Goal: Task Accomplishment & Management: Use online tool/utility

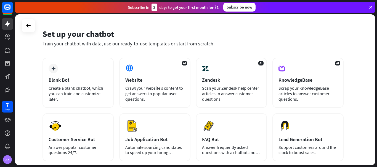
scroll to position [14, 0]
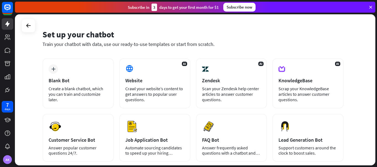
click at [65, 68] on div "plus Blank Bot Create a blank chatbot, which you can train and customize later." at bounding box center [77, 83] width 71 height 50
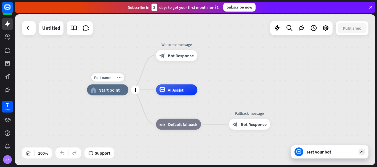
drag, startPoint x: 112, startPoint y: 91, endPoint x: 112, endPoint y: 104, distance: 13.0
click at [112, 96] on div "Edit name more_horiz plus home_2 Start point" at bounding box center [107, 90] width 41 height 11
drag, startPoint x: 166, startPoint y: 92, endPoint x: 169, endPoint y: 104, distance: 11.7
click at [169, 96] on div "Edit name more_horiz plus AI Assist" at bounding box center [176, 90] width 41 height 11
click at [265, 125] on span "Bot Response" at bounding box center [254, 125] width 26 height 6
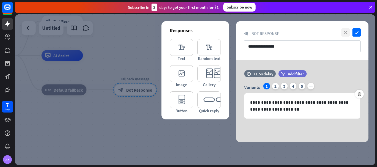
click at [343, 34] on icon "close" at bounding box center [345, 32] width 8 height 8
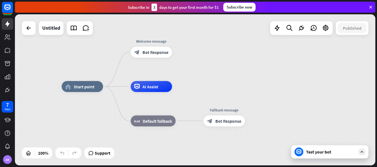
drag, startPoint x: 28, startPoint y: 57, endPoint x: 117, endPoint y: 88, distance: 94.4
click at [117, 88] on div "home_2 Start point Welcome message block_bot_response Bot Response AI Assist bl…" at bounding box center [242, 162] width 360 height 151
click at [144, 57] on div "block_bot_response Bot Response" at bounding box center [150, 52] width 41 height 11
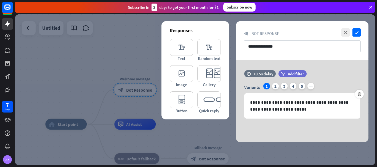
click at [369, 8] on icon at bounding box center [370, 7] width 5 height 5
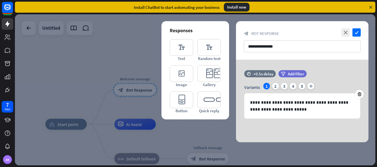
click at [371, 7] on icon at bounding box center [370, 7] width 5 height 5
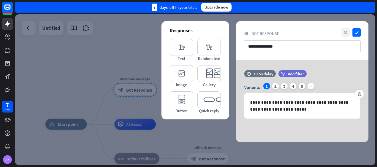
click at [345, 31] on icon "close" at bounding box center [345, 32] width 8 height 8
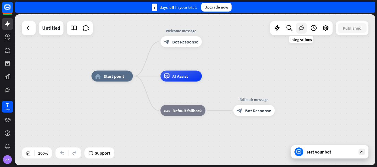
drag, startPoint x: 257, startPoint y: 72, endPoint x: 303, endPoint y: 24, distance: 66.7
click at [303, 24] on div "home_2 Start point Welcome message block_bot_response Bot Response AI Assist bl…" at bounding box center [195, 89] width 360 height 151
click at [322, 150] on div "Test your bot" at bounding box center [331, 153] width 50 height 6
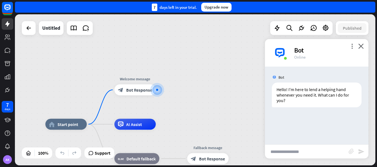
click at [313, 153] on input "text" at bounding box center [307, 152] width 84 height 14
type input "**"
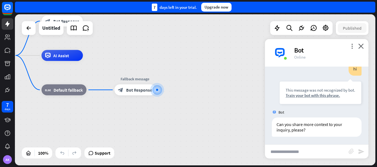
scroll to position [59, 0]
type input "**********"
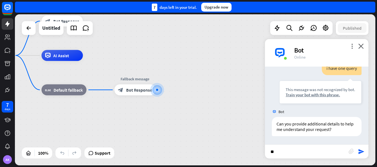
type input "***"
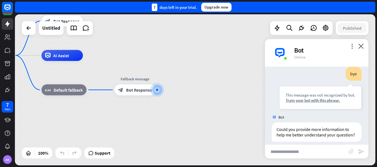
scroll to position [241, 0]
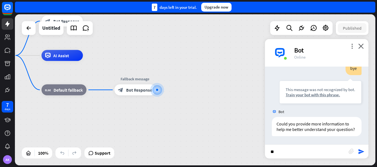
type input "*"
type input "**********"
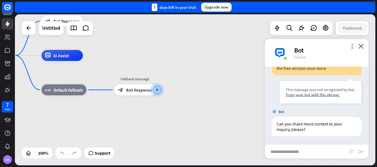
scroll to position [335, 0]
type input "**********"
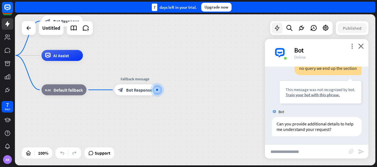
click at [278, 31] on icon at bounding box center [276, 28] width 7 height 7
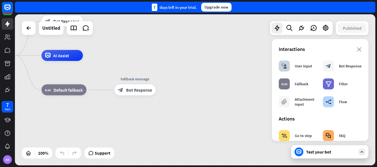
click at [357, 53] on section "Interactions block_user_input User Input block_bot_response Bot Response block_…" at bounding box center [320, 78] width 83 height 64
click at [353, 53] on section "Interactions block_user_input User Input block_bot_response Bot Response block_…" at bounding box center [320, 78] width 83 height 64
click at [357, 51] on icon "close" at bounding box center [359, 49] width 5 height 4
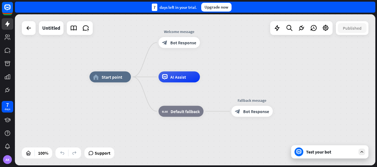
drag, startPoint x: 260, startPoint y: 75, endPoint x: 377, endPoint y: 116, distance: 123.9
click at [377, 116] on div "home_2 Start point Welcome message block_bot_response Bot Response AI Assist bl…" at bounding box center [196, 90] width 362 height 153
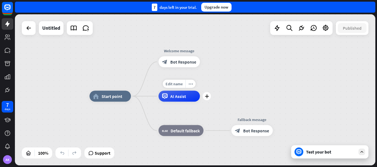
click at [188, 98] on div "AI Assist" at bounding box center [178, 96] width 41 height 11
click at [201, 44] on div "home_2 Start point Welcome message block_bot_response Bot Response AI Assist bl…" at bounding box center [195, 89] width 360 height 151
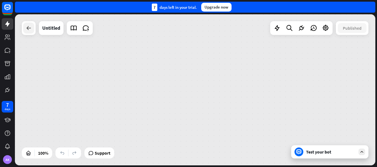
click at [24, 24] on div at bounding box center [28, 28] width 11 height 11
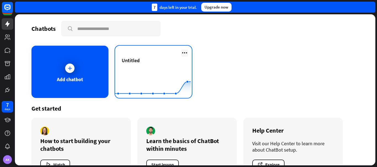
click at [185, 55] on icon at bounding box center [184, 53] width 7 height 7
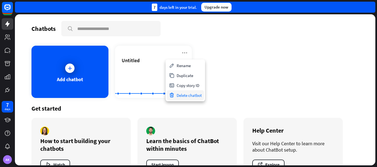
click at [185, 100] on div "Delete chatbot" at bounding box center [185, 95] width 37 height 10
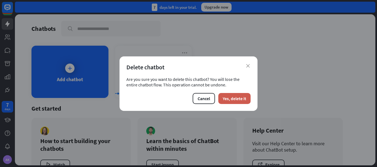
click at [232, 103] on button "Yes, delete it" at bounding box center [234, 98] width 32 height 11
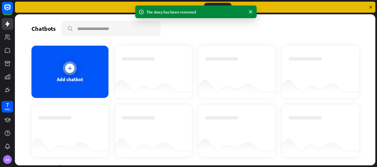
click at [71, 59] on div "Add chatbot" at bounding box center [69, 72] width 77 height 52
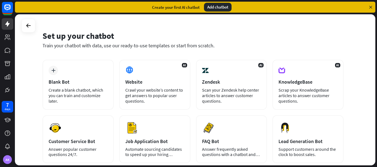
scroll to position [12, 0]
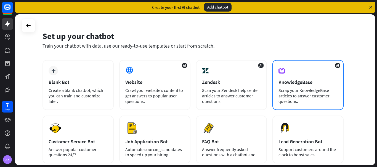
click at [305, 67] on div "AI KnowledgeBase Scrap your KnowledgeBase articles to answer customer questions." at bounding box center [307, 85] width 71 height 50
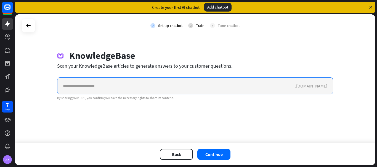
paste input "**********"
type input "**********"
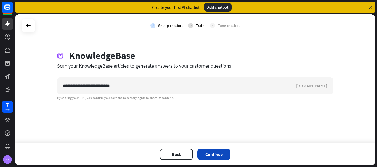
click at [211, 153] on button "Continue" at bounding box center [213, 154] width 33 height 11
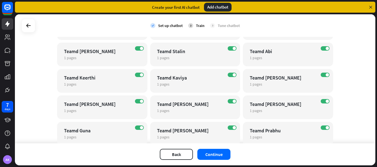
scroll to position [593, 0]
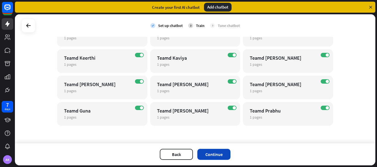
click at [207, 153] on button "Continue" at bounding box center [213, 154] width 33 height 11
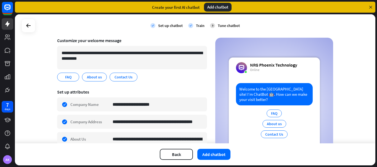
scroll to position [0, 0]
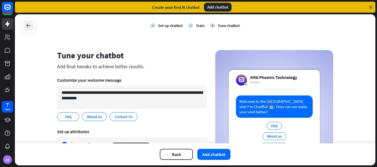
click at [29, 26] on icon at bounding box center [28, 25] width 7 height 7
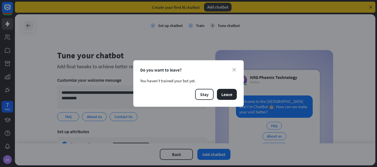
click at [29, 26] on div "close Do you want to leave? You haven’t trained your bot yet. Stay Leave" at bounding box center [188, 83] width 377 height 167
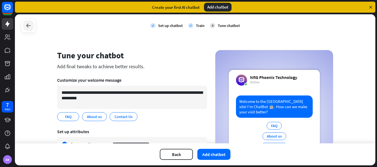
click at [29, 26] on icon at bounding box center [28, 25] width 7 height 7
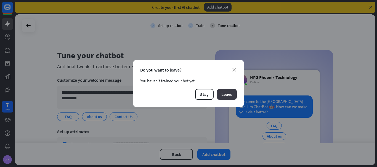
click at [232, 98] on button "Leave" at bounding box center [227, 94] width 20 height 11
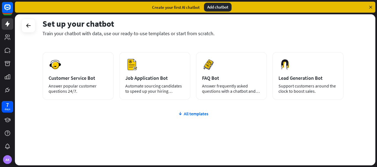
scroll to position [77, 0]
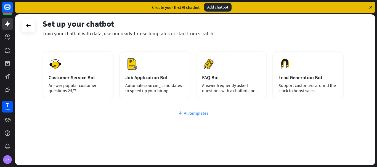
click at [206, 113] on div "All templates" at bounding box center [192, 114] width 301 height 6
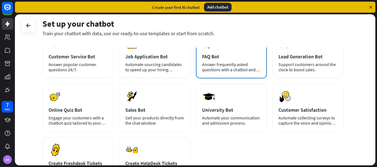
scroll to position [118, 0]
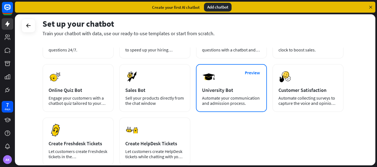
drag, startPoint x: 203, startPoint y: 97, endPoint x: 244, endPoint y: 102, distance: 41.2
click at [244, 102] on div "Automate your communication and admission process." at bounding box center [231, 101] width 59 height 10
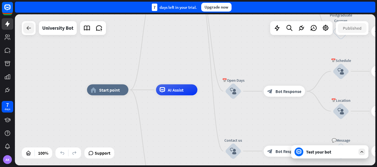
click at [29, 29] on icon at bounding box center [28, 28] width 7 height 7
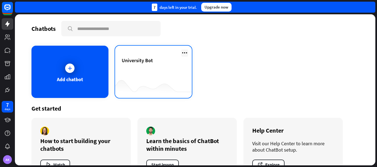
click at [181, 52] on icon at bounding box center [184, 53] width 7 height 7
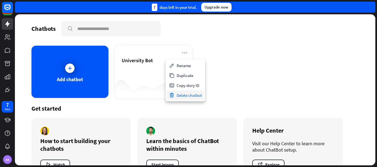
click at [180, 98] on div "Delete chatbot" at bounding box center [185, 95] width 37 height 10
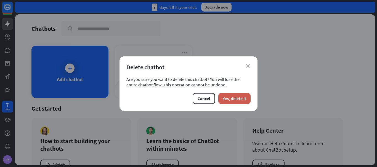
click at [236, 98] on button "Yes, delete it" at bounding box center [234, 98] width 32 height 11
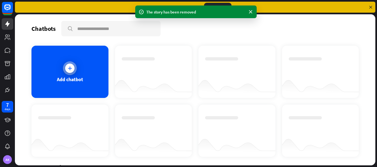
click at [88, 67] on div "Add chatbot" at bounding box center [69, 72] width 77 height 52
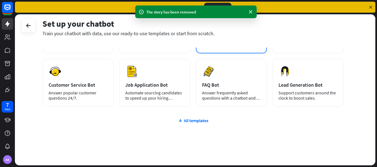
scroll to position [77, 0]
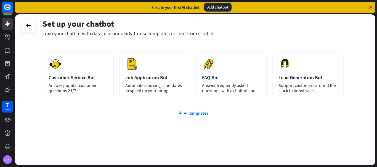
click at [201, 117] on div "plus Blank Bot Create a blank chatbot, which you can train and customize later.…" at bounding box center [192, 81] width 301 height 170
click at [196, 114] on div "All templates" at bounding box center [192, 114] width 301 height 6
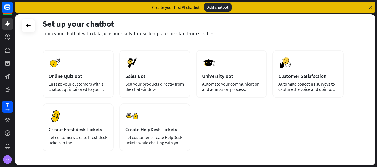
scroll to position [134, 0]
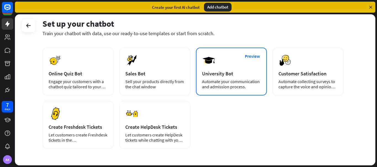
drag, startPoint x: 201, startPoint y: 82, endPoint x: 251, endPoint y: 85, distance: 50.3
click at [251, 85] on div "Preview University Bot Automate your communication and admission process." at bounding box center [231, 72] width 71 height 48
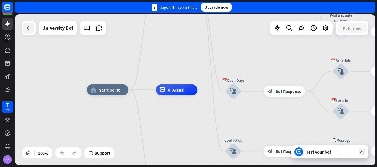
click at [28, 32] on div at bounding box center [28, 28] width 11 height 11
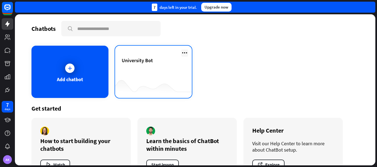
click at [185, 55] on icon at bounding box center [184, 53] width 7 height 7
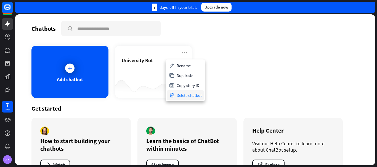
click at [190, 93] on div "Delete chatbot" at bounding box center [185, 95] width 37 height 10
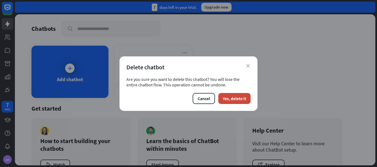
click at [190, 93] on div "Cancel Yes, delete it" at bounding box center [188, 98] width 124 height 11
click at [230, 99] on button "Yes, delete it" at bounding box center [234, 98] width 32 height 11
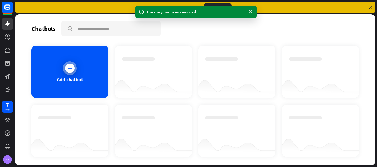
click at [41, 76] on div "Add chatbot" at bounding box center [69, 72] width 77 height 52
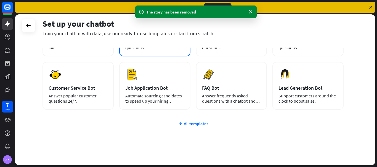
scroll to position [77, 0]
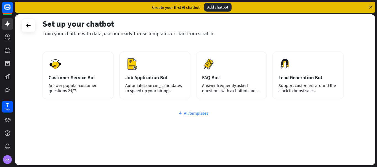
click at [193, 111] on div "All templates" at bounding box center [192, 114] width 301 height 6
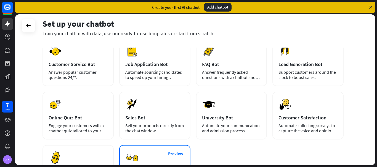
scroll to position [82, 0]
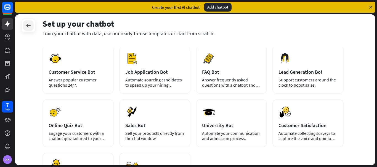
click at [29, 26] on icon at bounding box center [28, 25] width 7 height 7
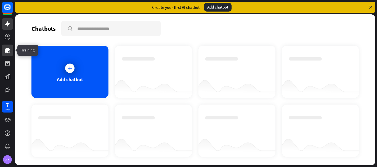
click at [2, 49] on link at bounding box center [8, 51] width 12 height 12
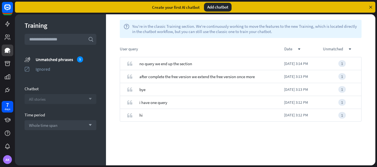
click at [68, 95] on div "All stories arrow_down" at bounding box center [61, 99] width 72 height 10
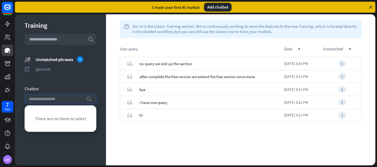
click at [68, 95] on input "search" at bounding box center [56, 99] width 55 height 9
click at [65, 82] on div "Training search unmatched_phrases Unmatched phrases 5 ignored Ignored Chatbot s…" at bounding box center [60, 89] width 91 height 151
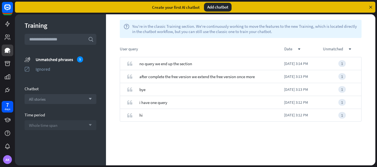
click at [70, 127] on div "Whole time span arrow_down" at bounding box center [61, 126] width 72 height 10
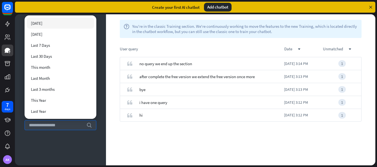
click at [69, 156] on div "Training search unmatched_phrases Unmatched phrases 5 ignored Ignored Chatbot A…" at bounding box center [60, 89] width 91 height 151
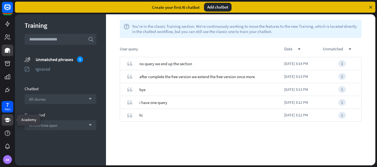
click at [6, 119] on icon at bounding box center [7, 120] width 6 height 4
